Goal: Navigation & Orientation: Understand site structure

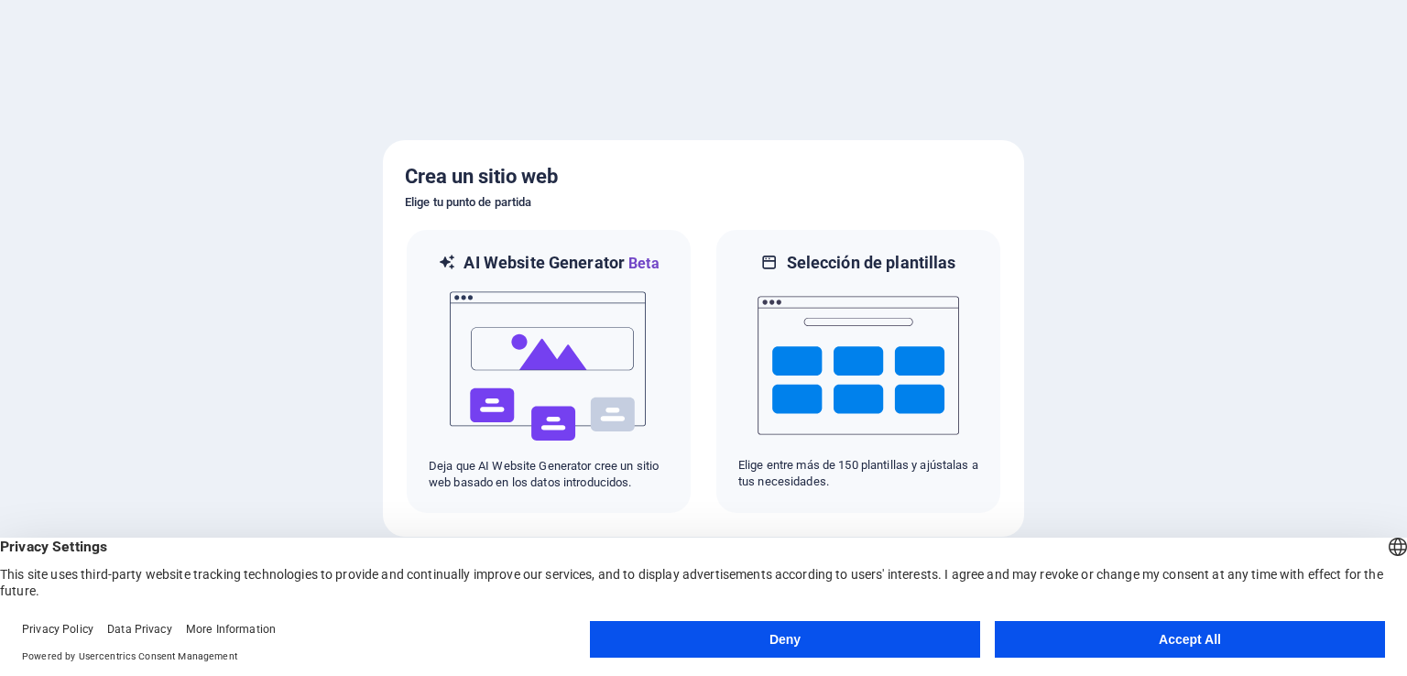
click at [1154, 645] on button "Accept All" at bounding box center [1190, 639] width 390 height 37
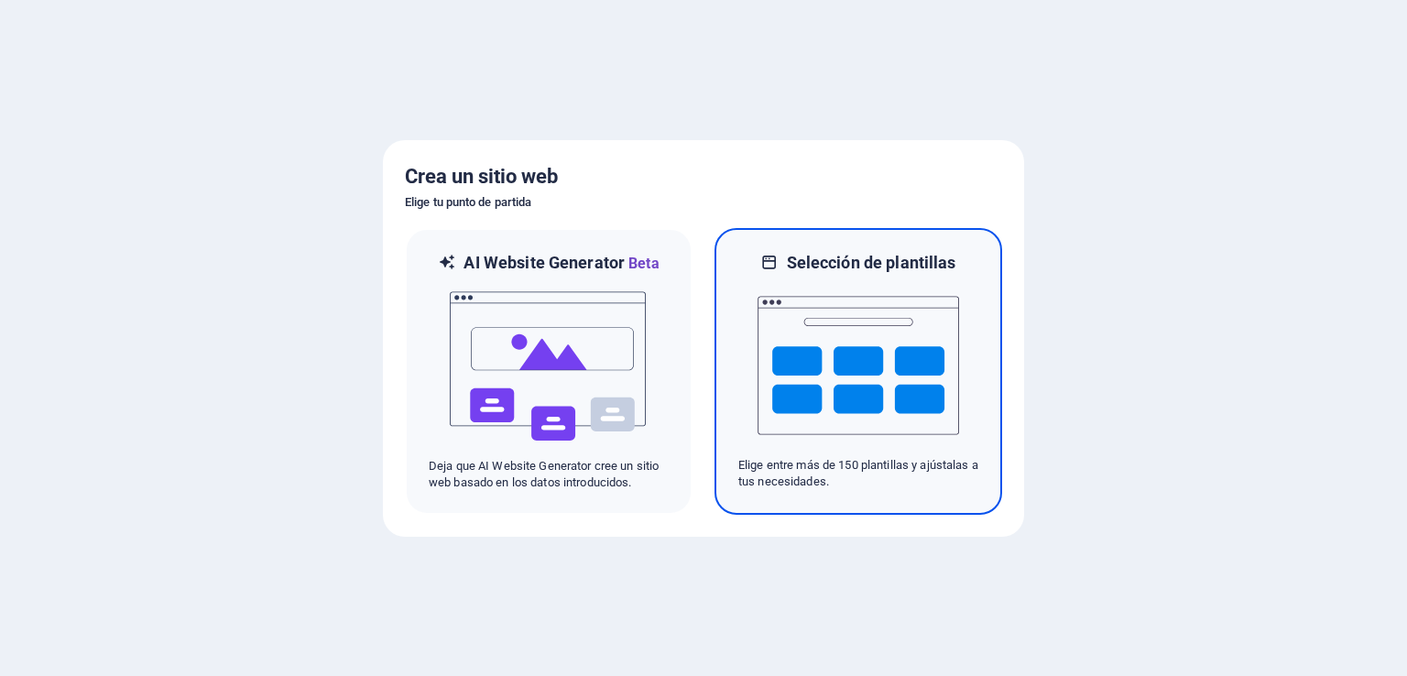
click at [815, 367] on img at bounding box center [859, 365] width 202 height 183
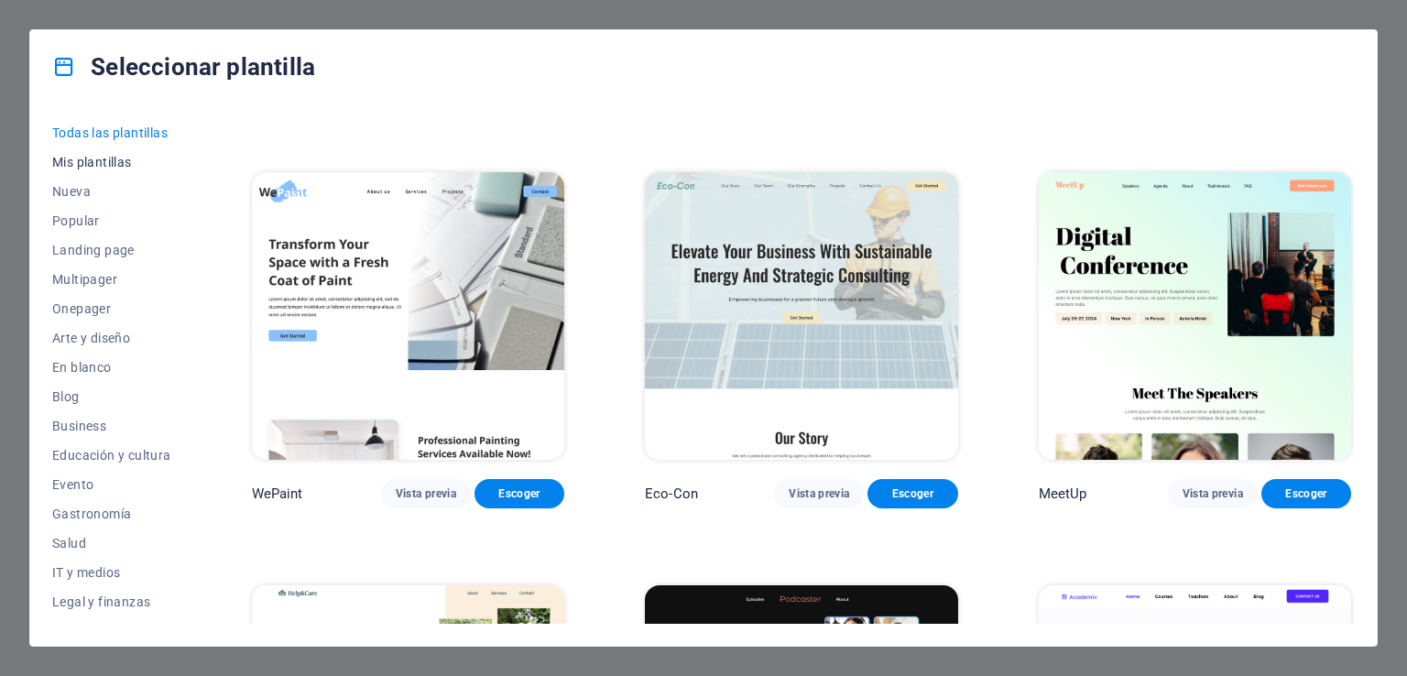
click at [104, 155] on span "Mis plantillas" at bounding box center [111, 162] width 119 height 15
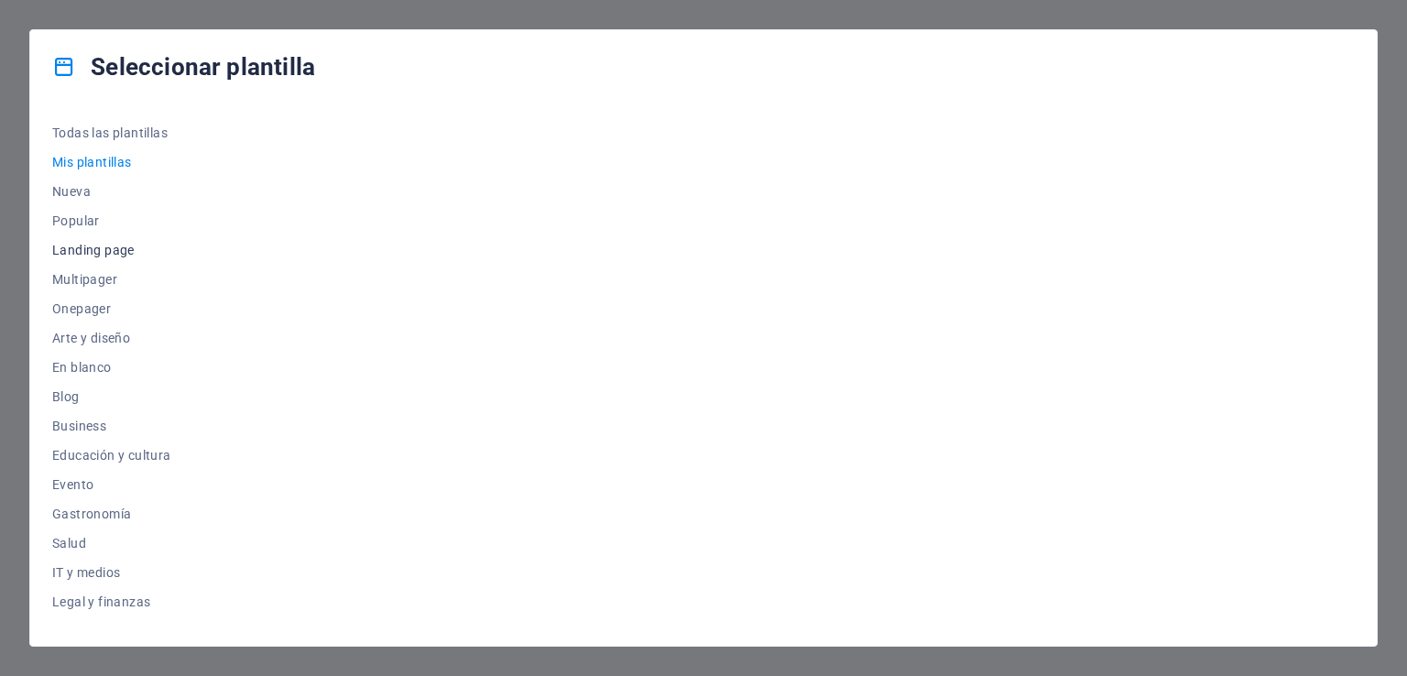
click at [88, 250] on span "Landing page" at bounding box center [111, 250] width 119 height 15
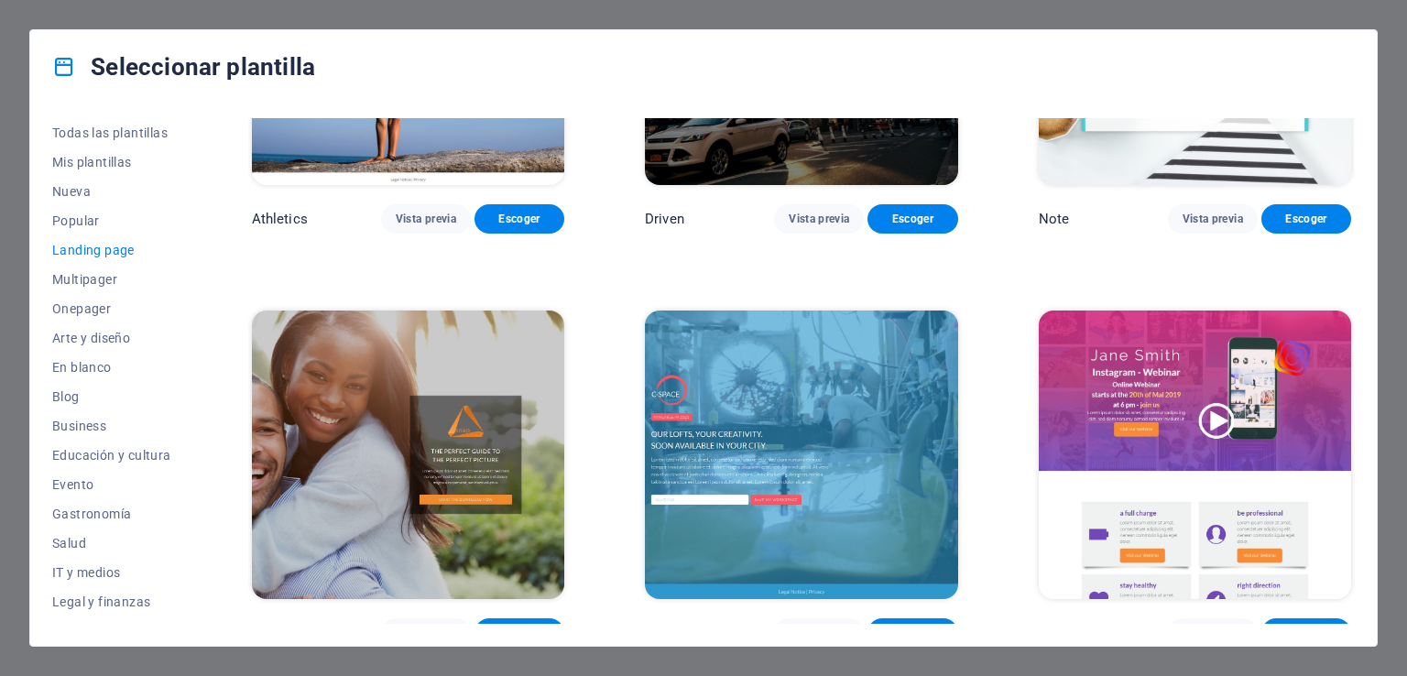
scroll to position [1374, 0]
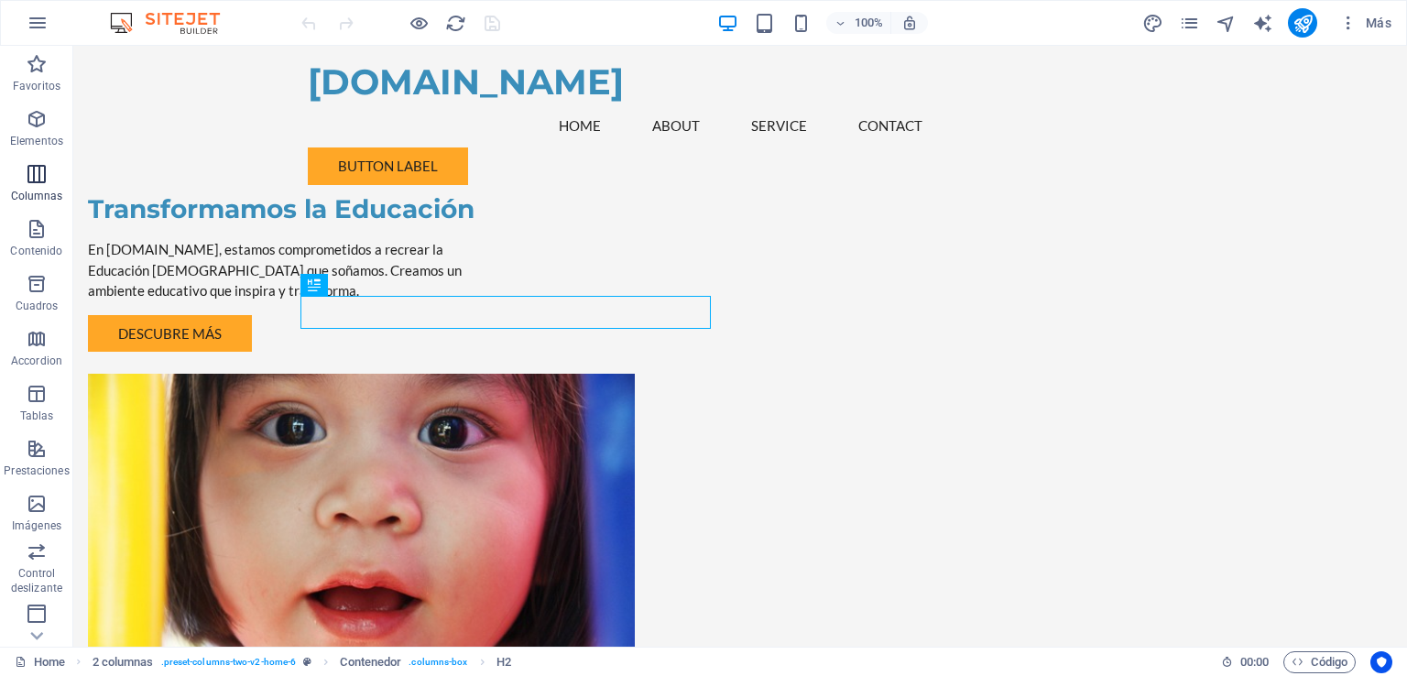
click at [27, 177] on icon "button" at bounding box center [37, 174] width 22 height 22
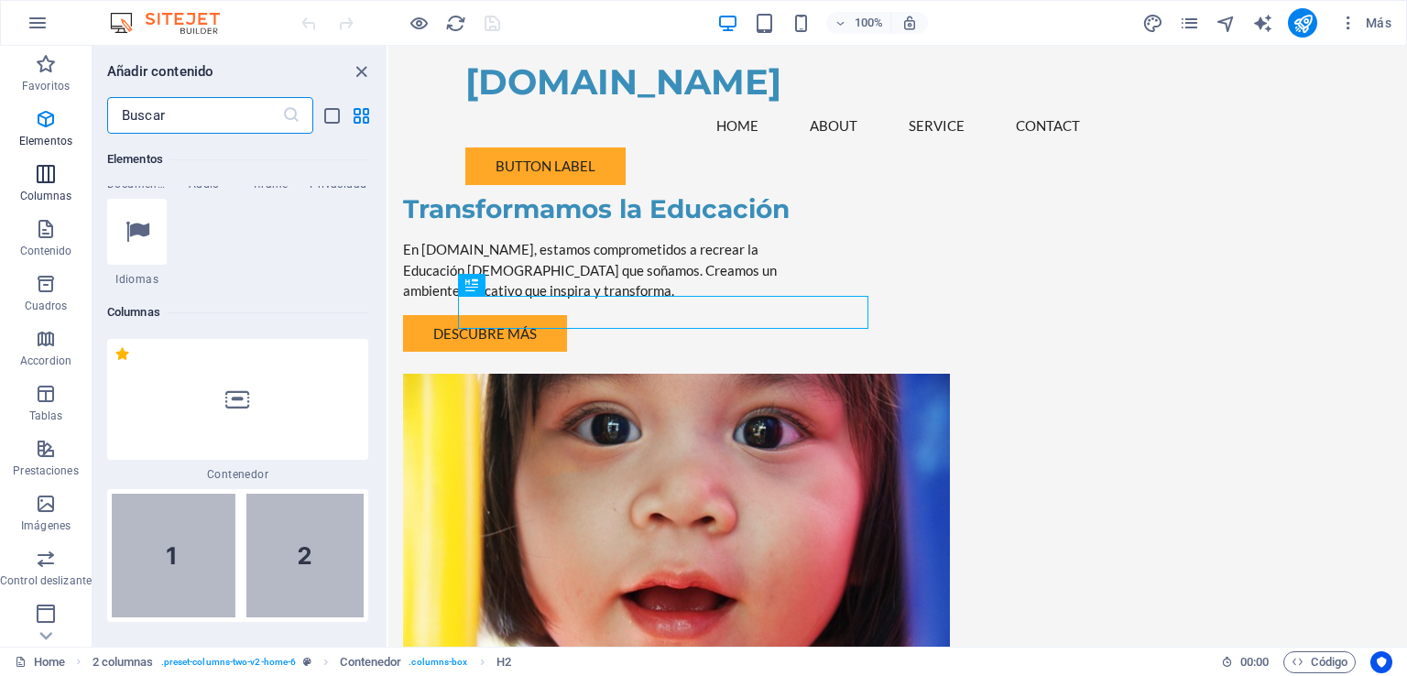
scroll to position [1057, 0]
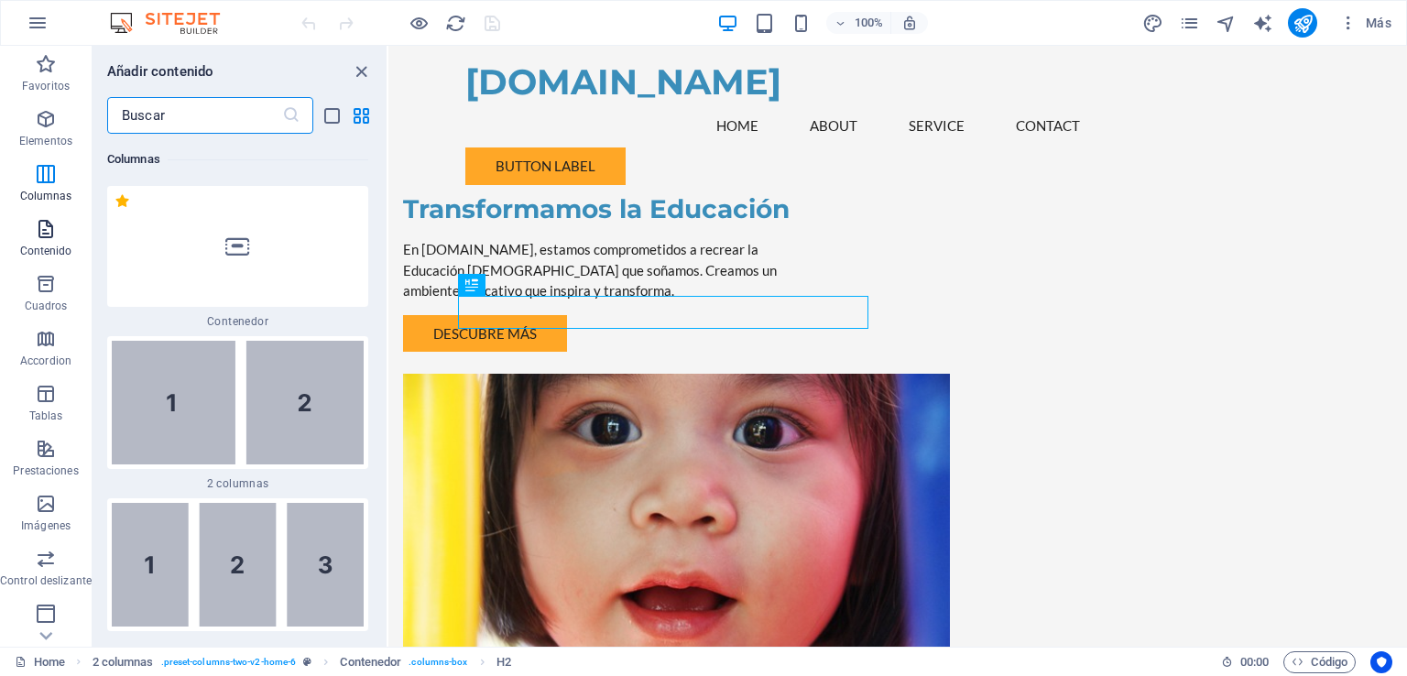
click at [35, 235] on icon "button" at bounding box center [46, 229] width 22 height 22
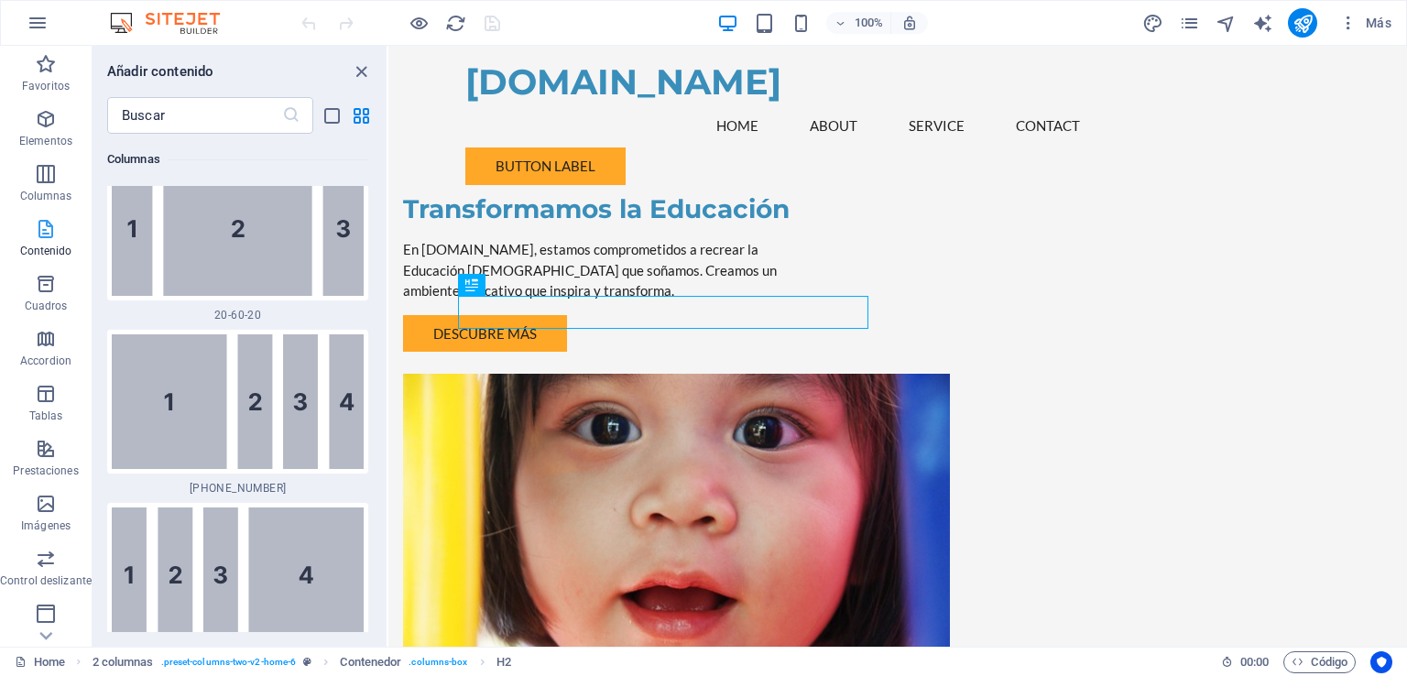
scroll to position [6149, 0]
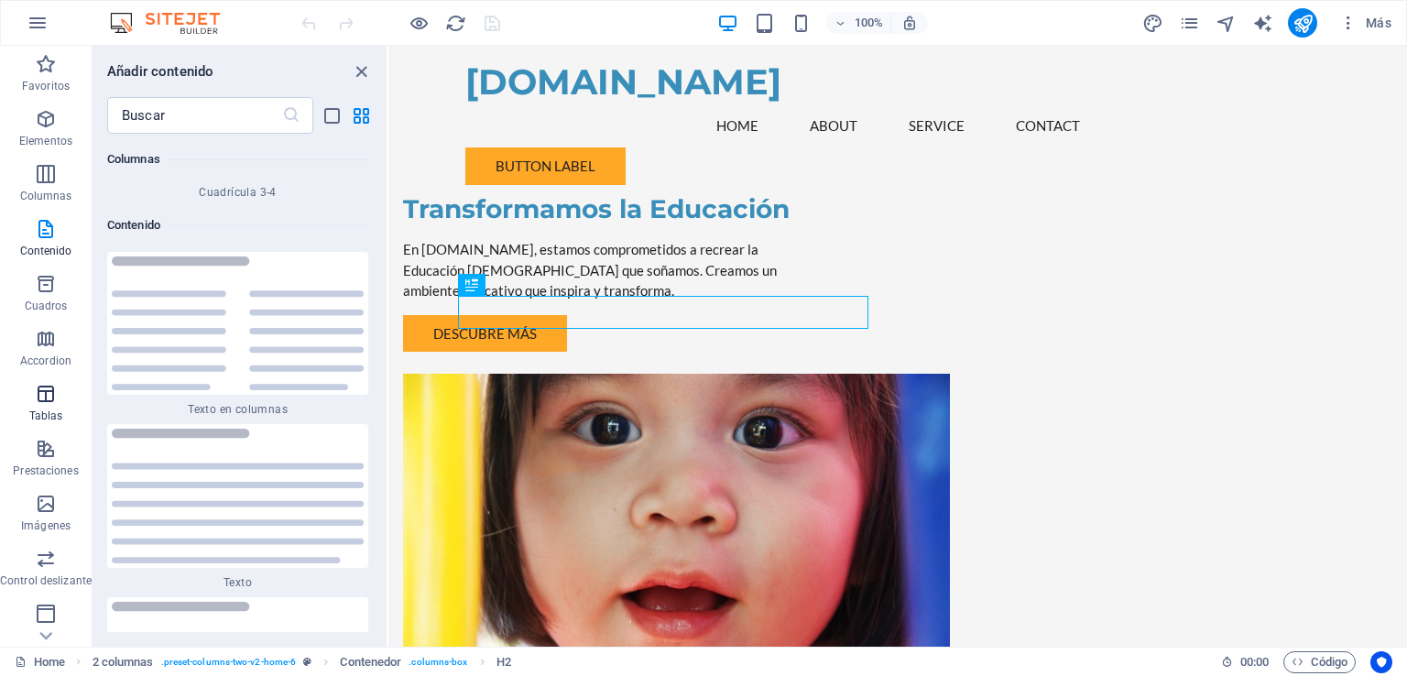
click at [53, 400] on icon "button" at bounding box center [46, 394] width 22 height 22
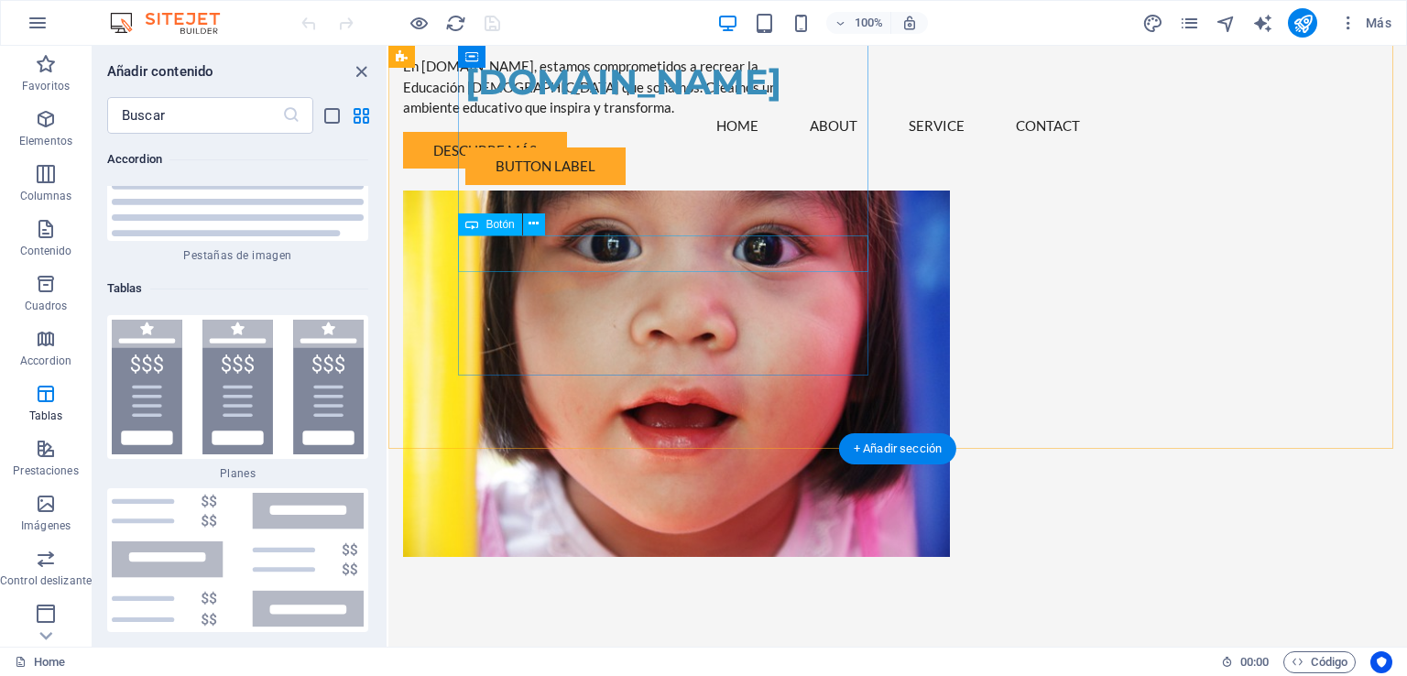
scroll to position [183, 0]
